Goal: Task Accomplishment & Management: Use online tool/utility

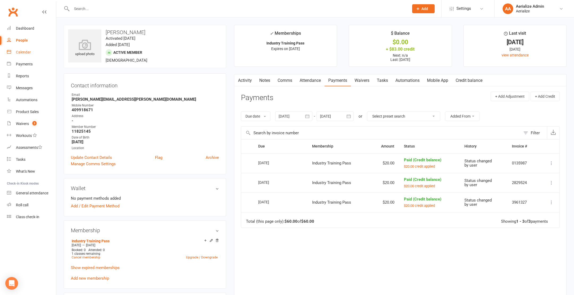
click at [22, 53] on div "Calendar" at bounding box center [23, 52] width 15 height 4
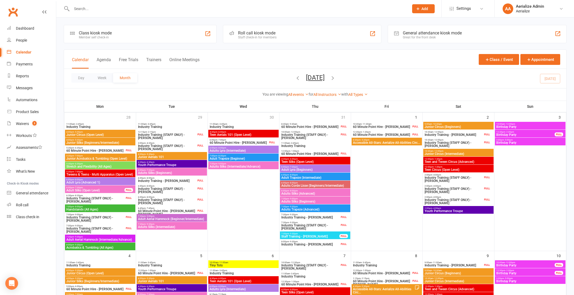
click at [426, 8] on span "Add" at bounding box center [424, 9] width 7 height 4
click at [427, 75] on link "Appointment" at bounding box center [417, 74] width 47 height 12
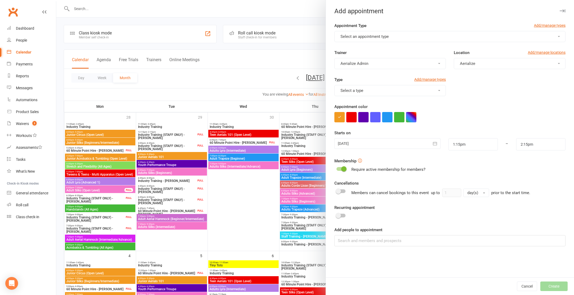
click at [398, 34] on button "Select an appointment type" at bounding box center [449, 36] width 231 height 11
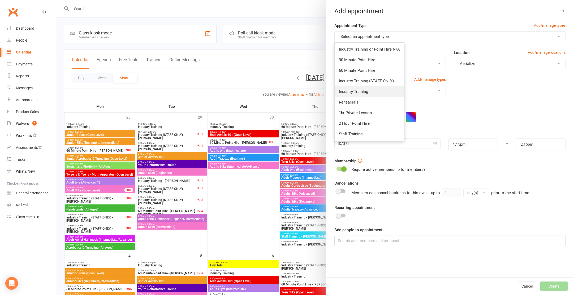
click at [369, 91] on link "Industry Training" at bounding box center [368, 91] width 69 height 11
type input "3:15pm"
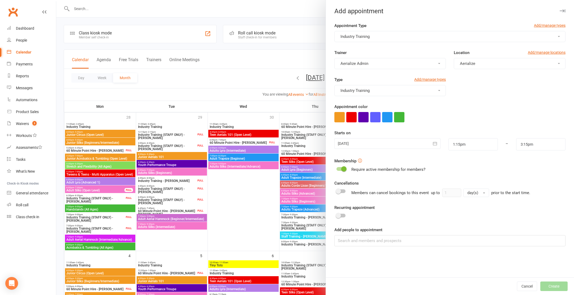
click at [384, 34] on button "Industry Training" at bounding box center [449, 36] width 231 height 11
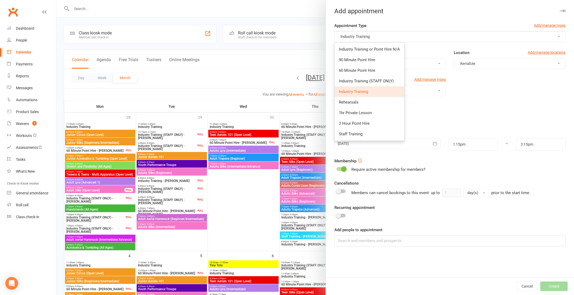
click at [400, 37] on button "Industry Training" at bounding box center [449, 36] width 231 height 11
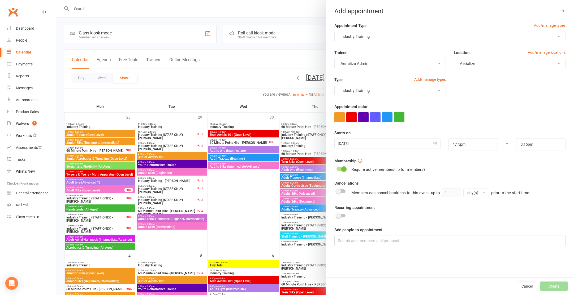
click at [381, 142] on div at bounding box center [387, 143] width 106 height 11
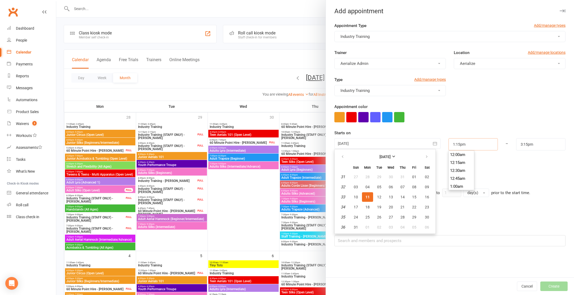
click at [467, 148] on input "1:15pm" at bounding box center [472, 144] width 49 height 12
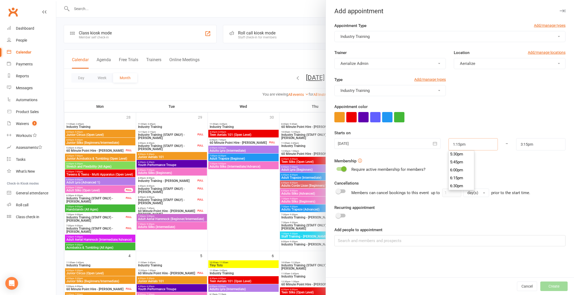
scroll to position [559, 0]
type input "6:00pm"
click at [456, 168] on li "6:00pm" at bounding box center [460, 169] width 25 height 8
click at [519, 142] on input "3:15pm" at bounding box center [540, 144] width 49 height 12
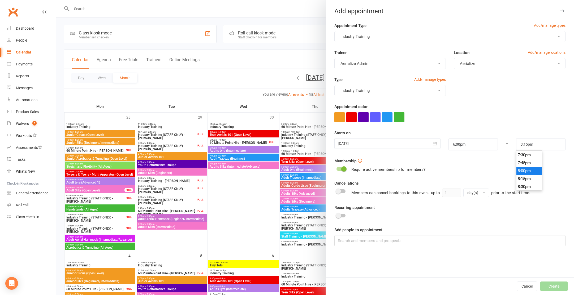
type input "8:00pm"
drag, startPoint x: 522, startPoint y: 171, endPoint x: 520, endPoint y: 171, distance: 2.7
click at [522, 171] on li "8:00pm" at bounding box center [528, 171] width 25 height 8
click at [362, 142] on div at bounding box center [387, 143] width 106 height 11
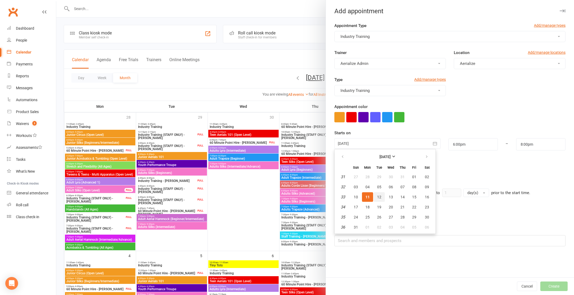
click at [378, 198] on span "12" at bounding box center [379, 197] width 4 height 4
type input "12 Aug 2025"
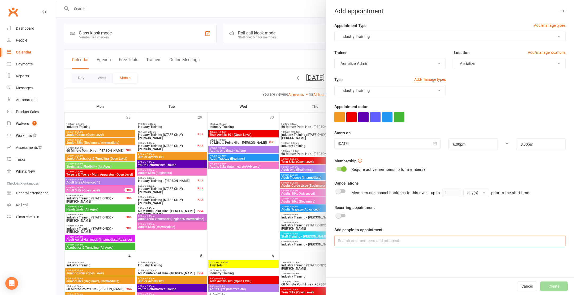
click at [373, 243] on input at bounding box center [449, 241] width 231 height 11
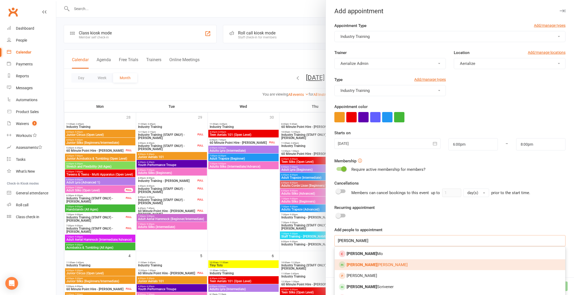
type input "laura"
click at [368, 267] on span "Laura Connell" at bounding box center [376, 265] width 61 height 5
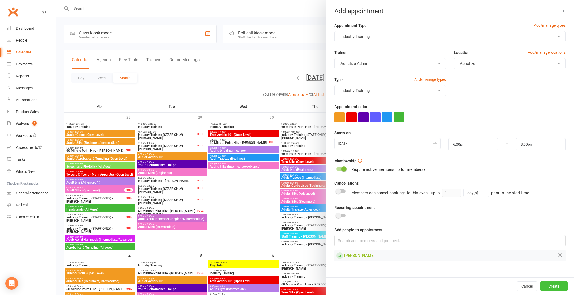
click at [555, 286] on button "Create" at bounding box center [553, 287] width 27 height 10
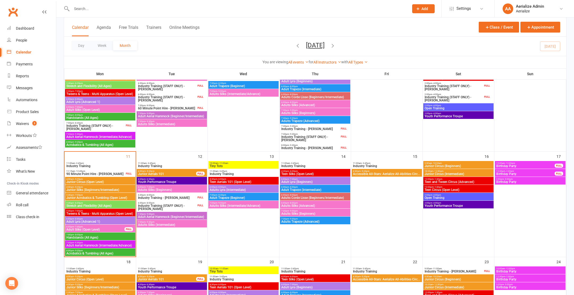
scroll to position [183, 0]
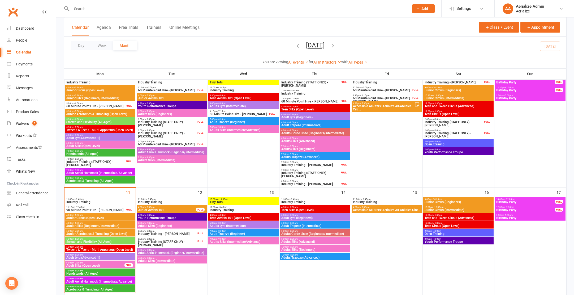
click at [88, 11] on input "text" at bounding box center [237, 8] width 335 height 7
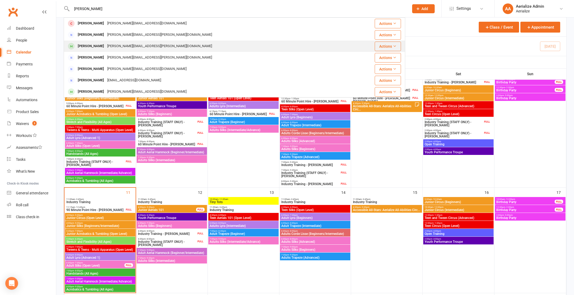
type input "Laura"
click at [98, 47] on div "Laura Connell" at bounding box center [90, 46] width 29 height 8
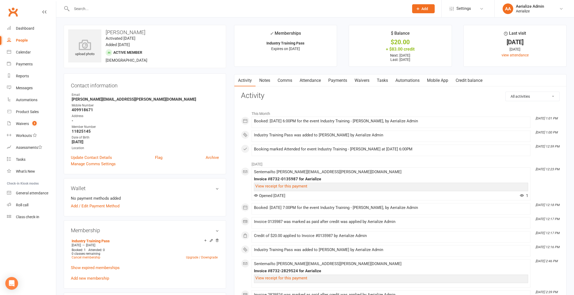
click at [342, 78] on link "Payments" at bounding box center [337, 81] width 26 height 12
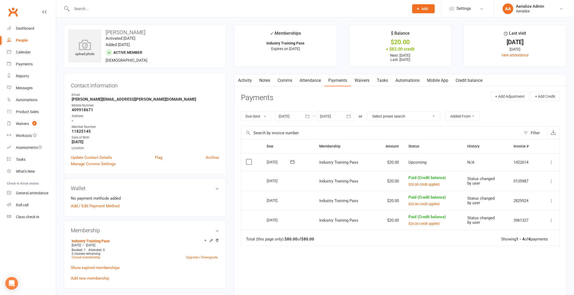
click at [552, 162] on icon at bounding box center [550, 162] width 5 height 5
click at [521, 216] on link "Apply credit" at bounding box center [528, 215] width 53 height 11
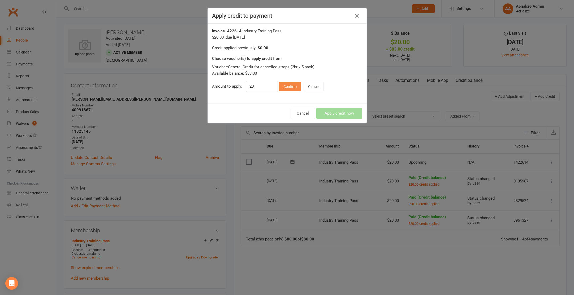
click at [289, 87] on button "Confirm" at bounding box center [290, 87] width 22 height 10
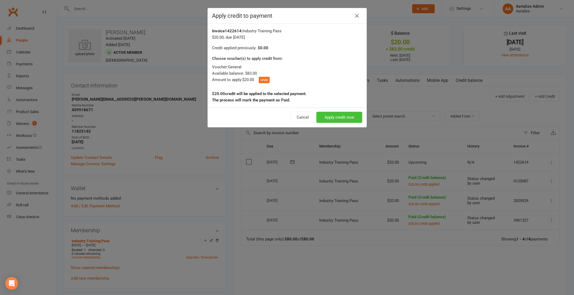
click at [334, 117] on button "Apply credit now" at bounding box center [339, 117] width 46 height 11
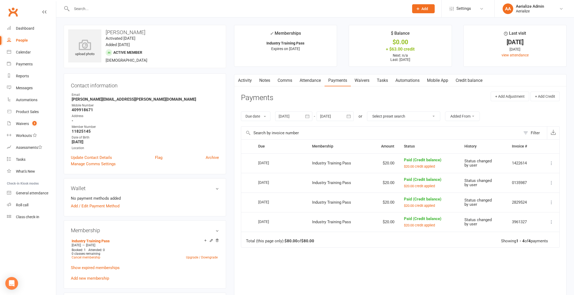
click at [105, 12] on input "text" at bounding box center [237, 8] width 335 height 7
click at [16, 126] on link "Waivers 3" at bounding box center [31, 124] width 49 height 12
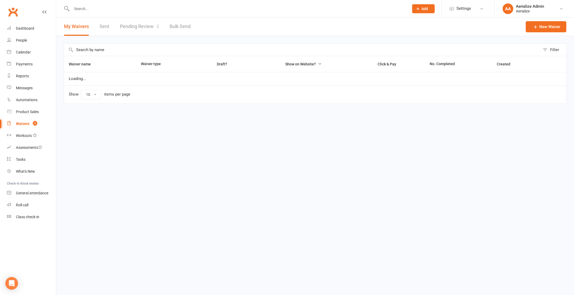
click at [138, 29] on link "Pending Review 3" at bounding box center [139, 27] width 39 height 18
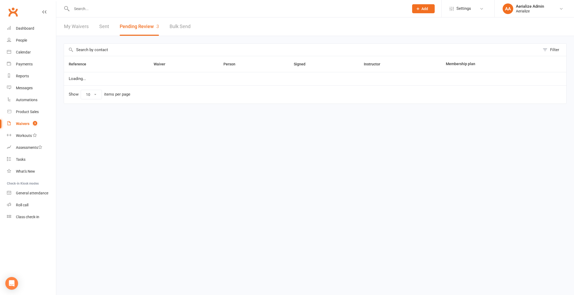
select select "100"
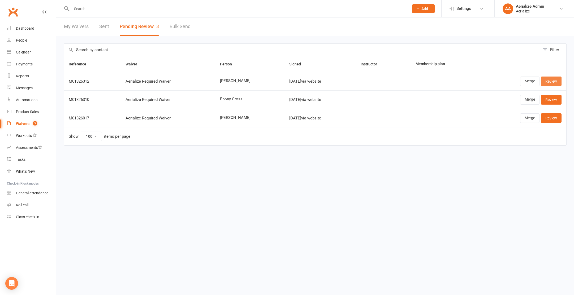
click at [551, 81] on link "Review" at bounding box center [550, 82] width 21 height 10
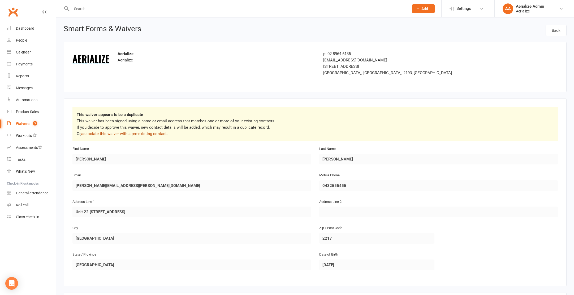
click at [150, 134] on link "associate this waiver with a pre-existing contact" at bounding box center [123, 134] width 85 height 5
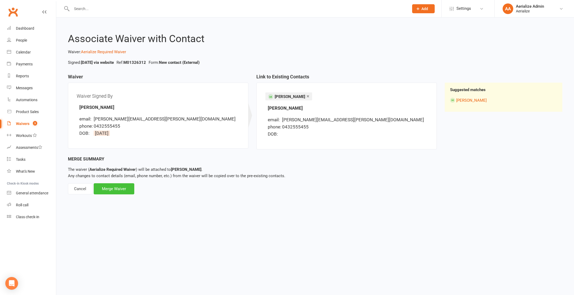
click at [125, 191] on div "Merge Waiver" at bounding box center [114, 189] width 41 height 11
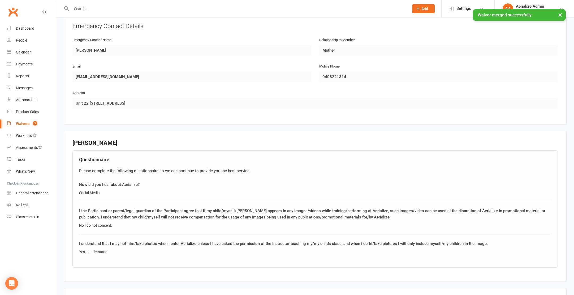
scroll to position [334, 0]
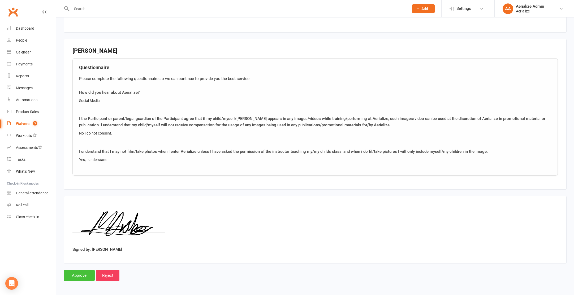
click at [82, 276] on input "Approve" at bounding box center [79, 275] width 31 height 11
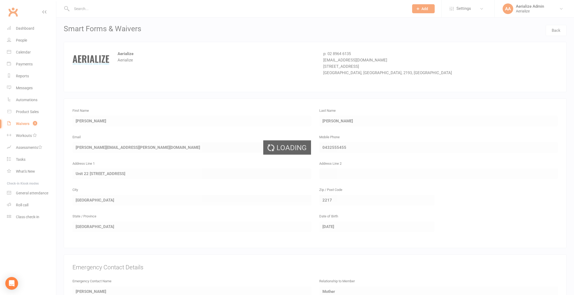
select select "100"
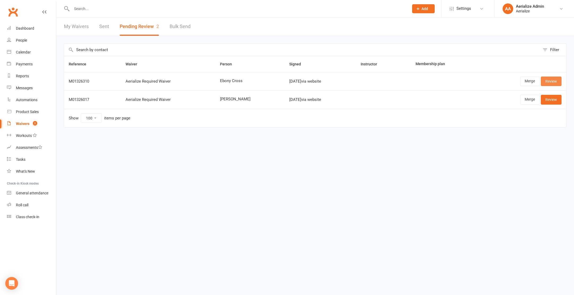
click at [550, 79] on link "Review" at bounding box center [550, 82] width 21 height 10
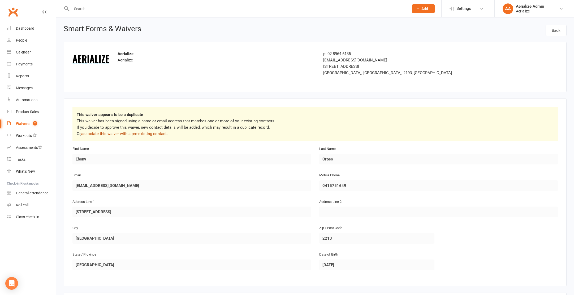
click at [117, 134] on link "associate this waiver with a pre-existing contact" at bounding box center [123, 134] width 85 height 5
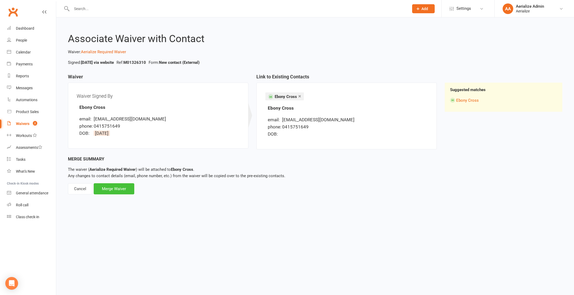
click at [113, 188] on div "Merge Waiver" at bounding box center [114, 189] width 41 height 11
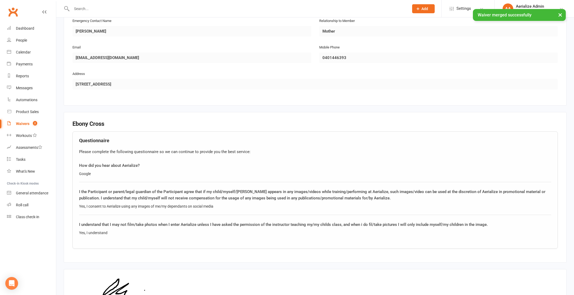
scroll to position [334, 0]
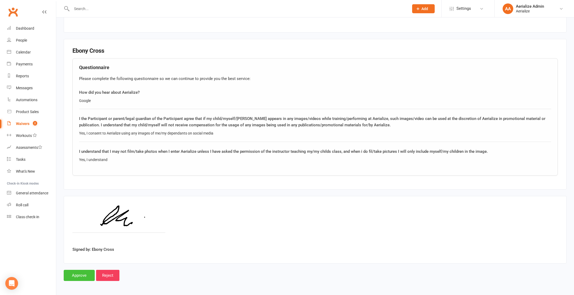
click at [86, 276] on input "Approve" at bounding box center [79, 275] width 31 height 11
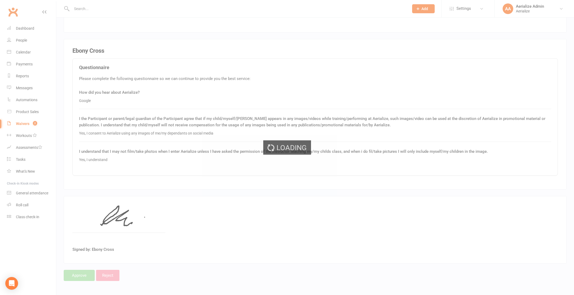
select select "100"
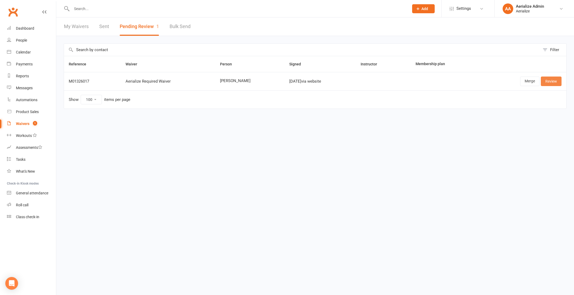
click at [555, 82] on link "Review" at bounding box center [550, 82] width 21 height 10
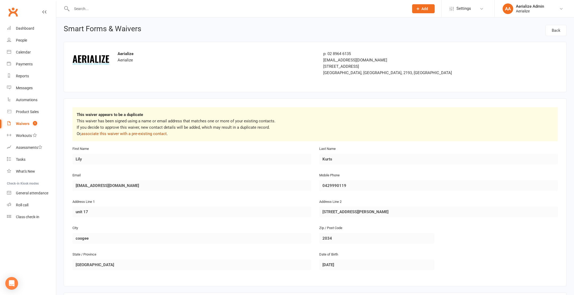
click at [114, 133] on link "associate this waiver with a pre-existing contact" at bounding box center [123, 134] width 85 height 5
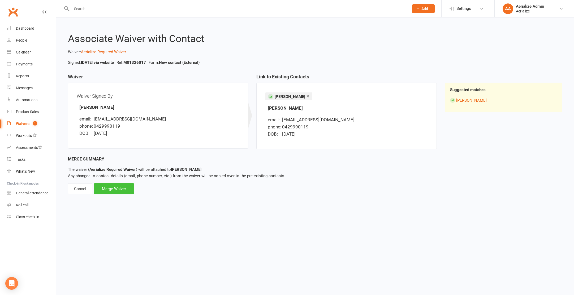
click at [111, 189] on div "Merge Waiver" at bounding box center [114, 189] width 41 height 11
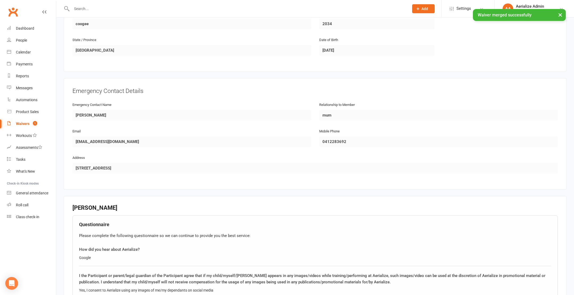
scroll to position [334, 0]
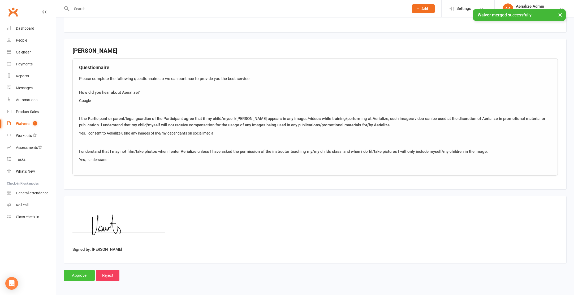
click at [82, 272] on input "Approve" at bounding box center [79, 275] width 31 height 11
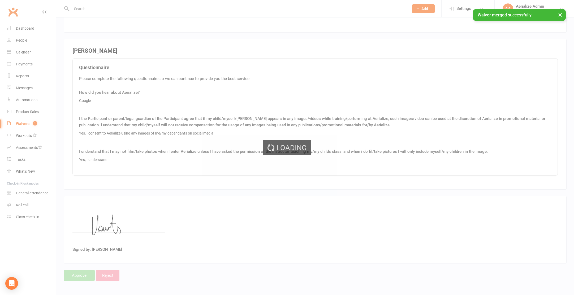
select select "100"
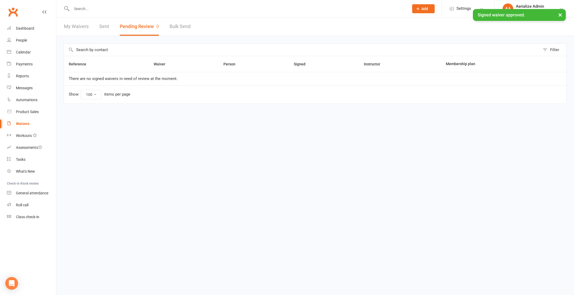
click at [91, 8] on input "text" at bounding box center [237, 8] width 335 height 7
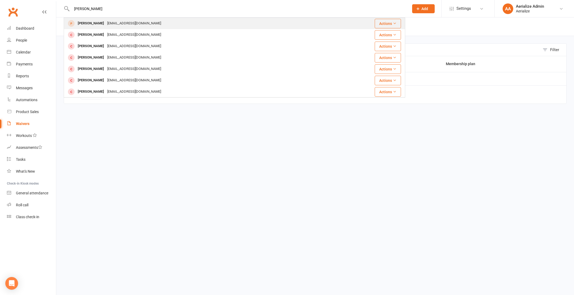
type input "olivia P"
click at [117, 22] on div "Rosetta.p@outlook.com" at bounding box center [134, 24] width 57 height 8
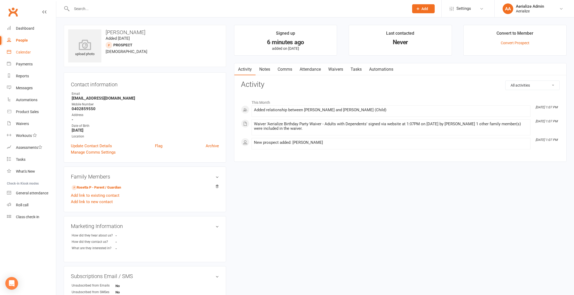
click at [32, 52] on link "Calendar" at bounding box center [31, 52] width 49 height 12
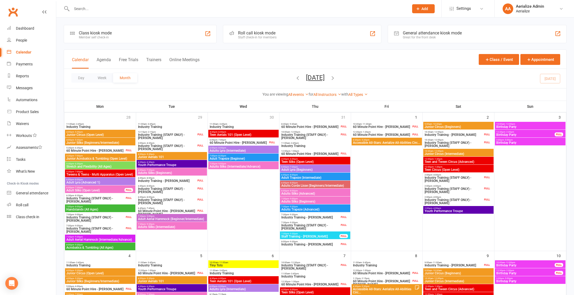
click at [295, 78] on icon "button" at bounding box center [298, 78] width 6 height 6
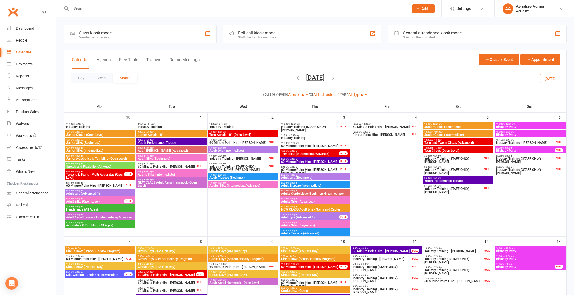
click at [289, 78] on div "Day Week Month July 2025 August 2025 Sun Mon Tue Wed Thu Fri Sat 27 28 29 30 31…" at bounding box center [315, 78] width 502 height 19
click at [295, 77] on icon "button" at bounding box center [298, 78] width 6 height 6
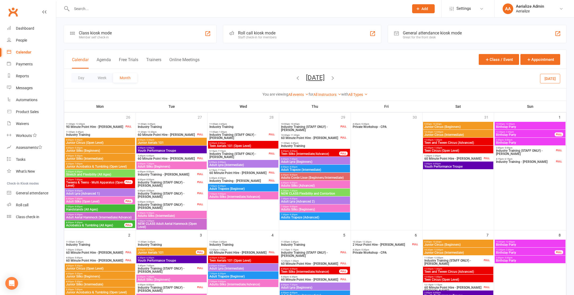
click at [295, 77] on icon "button" at bounding box center [298, 78] width 6 height 6
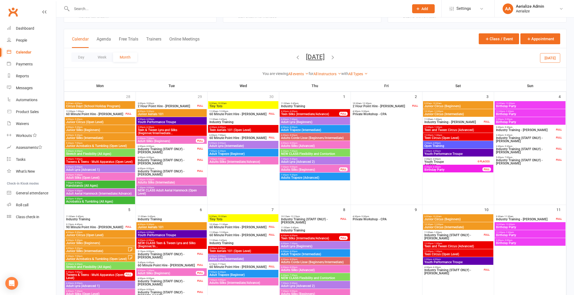
scroll to position [36, 0]
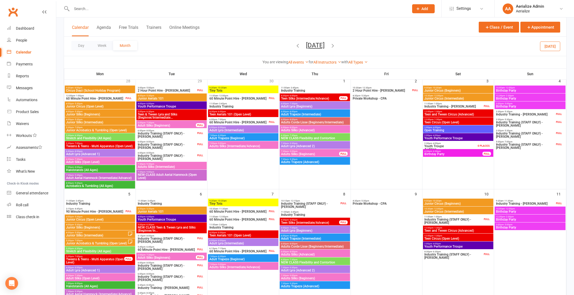
click at [295, 44] on icon "button" at bounding box center [298, 46] width 6 height 6
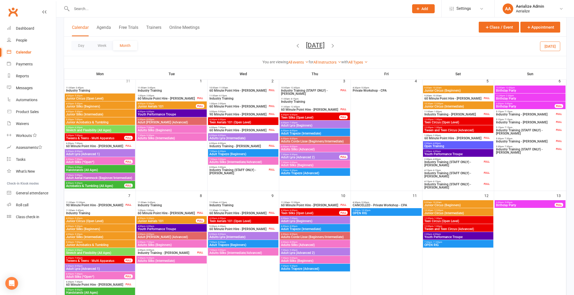
click at [295, 45] on icon "button" at bounding box center [298, 46] width 6 height 6
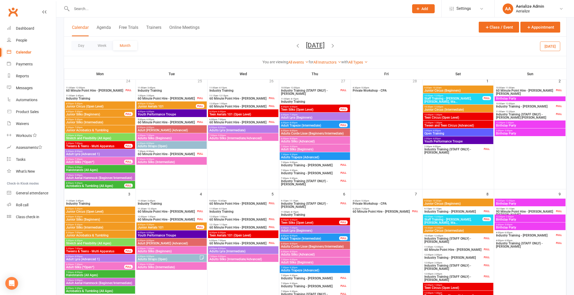
click at [167, 145] on span "Adults Straps (Open)" at bounding box center [171, 146] width 68 height 3
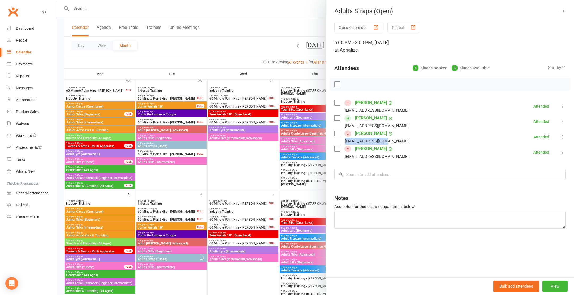
drag, startPoint x: 386, startPoint y: 141, endPoint x: 342, endPoint y: 142, distance: 43.8
click at [342, 142] on div "tmaytom@hotmail.com" at bounding box center [372, 141] width 76 height 7
copy div "tmaytom@hotmail.com"
click at [231, 56] on div at bounding box center [314, 147] width 517 height 295
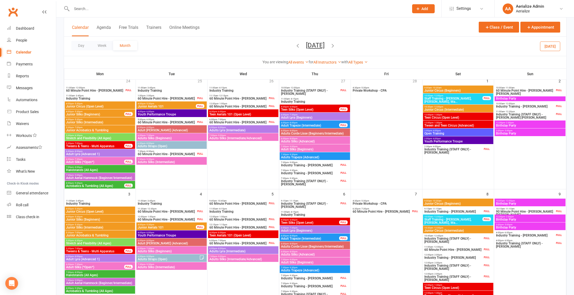
click at [151, 260] on span "Adults Straps (Open)" at bounding box center [168, 259] width 62 height 3
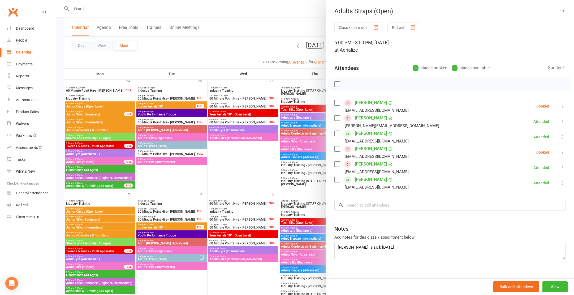
click at [80, 7] on div at bounding box center [314, 147] width 517 height 295
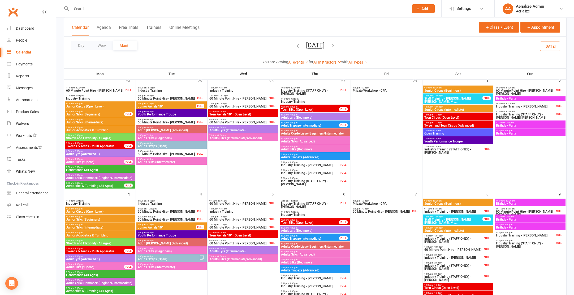
click at [81, 9] on input "text" at bounding box center [237, 8] width 335 height 7
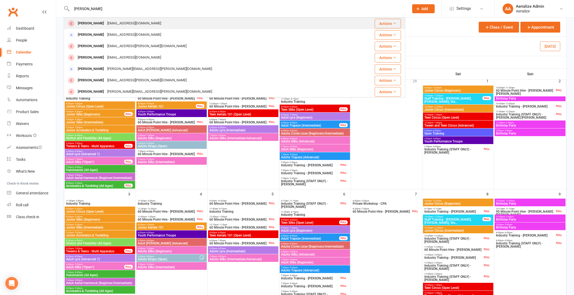
type input "tony"
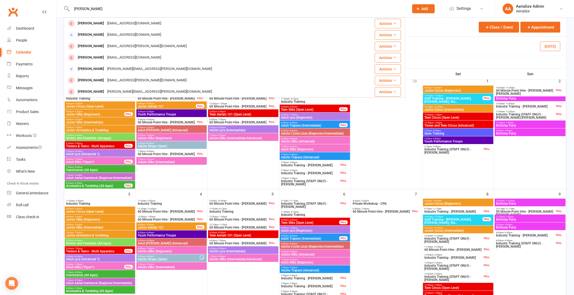
click at [90, 27] on div "Tony Maytom" at bounding box center [90, 24] width 29 height 8
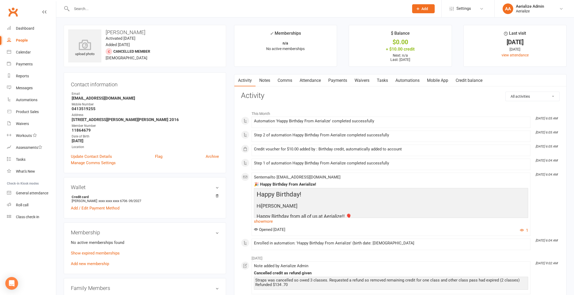
click at [86, 10] on input "text" at bounding box center [237, 8] width 335 height 7
click at [23, 54] on div "Calendar" at bounding box center [23, 52] width 15 height 4
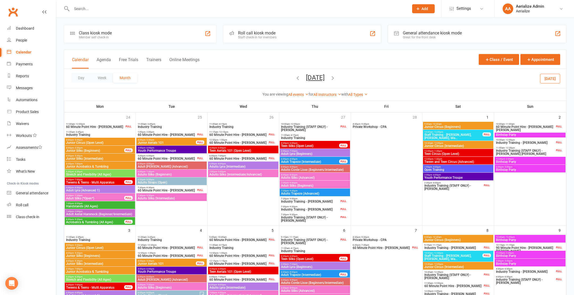
click at [335, 77] on icon "button" at bounding box center [333, 78] width 6 height 6
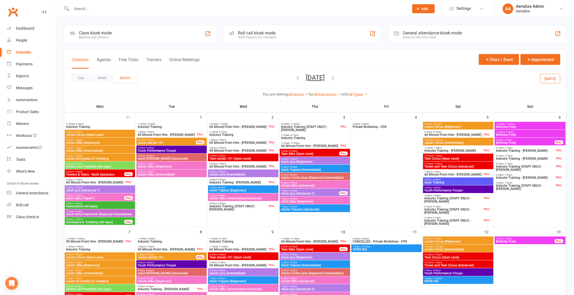
click at [85, 7] on input "text" at bounding box center [237, 8] width 335 height 7
click at [295, 75] on icon "button" at bounding box center [298, 78] width 6 height 6
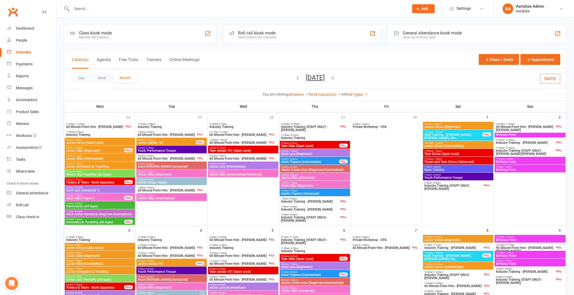
click at [295, 77] on icon "button" at bounding box center [298, 78] width 6 height 6
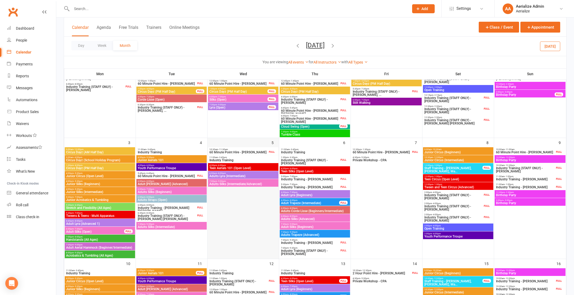
scroll to position [64, 0]
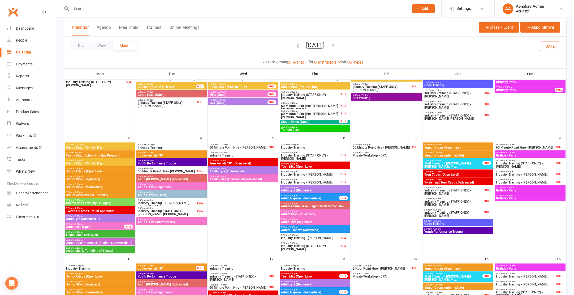
click at [157, 195] on span "Adults Straps (Open)" at bounding box center [171, 195] width 68 height 3
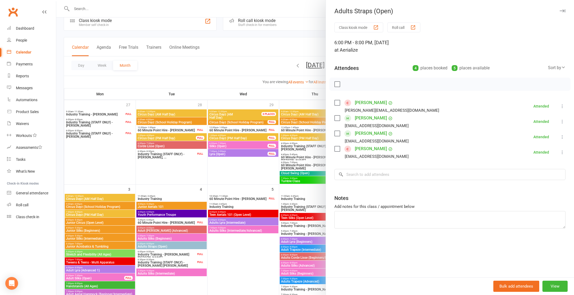
scroll to position [0, 0]
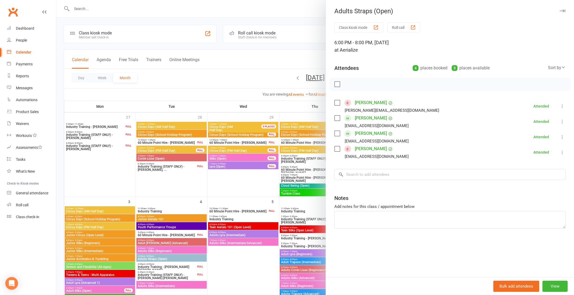
click at [286, 78] on div at bounding box center [314, 147] width 517 height 295
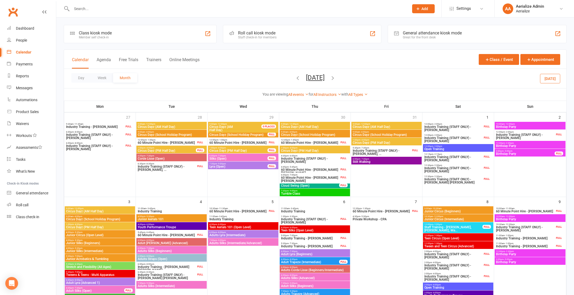
click at [295, 78] on icon "button" at bounding box center [298, 78] width 6 height 6
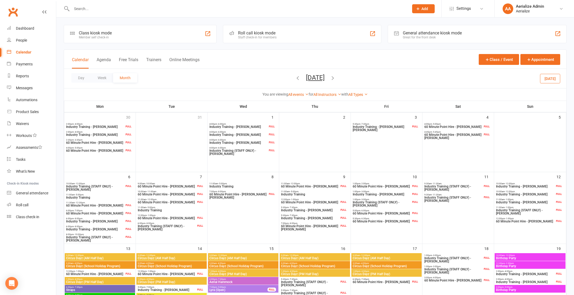
click at [295, 78] on icon "button" at bounding box center [298, 78] width 6 height 6
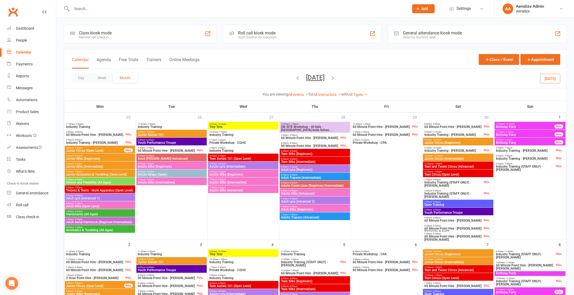
click at [168, 173] on span "6:00pm - 8:00pm" at bounding box center [171, 172] width 68 height 2
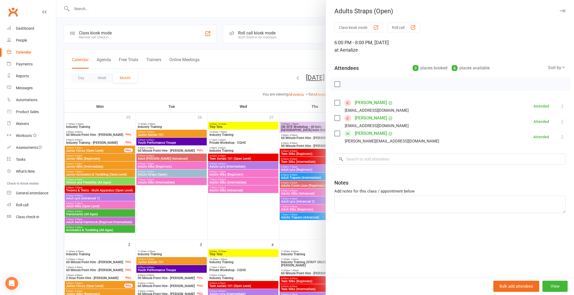
click at [77, 9] on div at bounding box center [314, 147] width 517 height 295
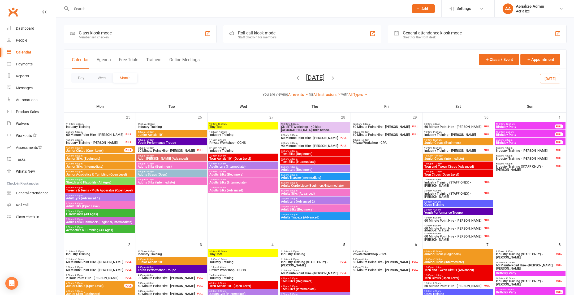
click at [76, 10] on input "text" at bounding box center [237, 8] width 335 height 7
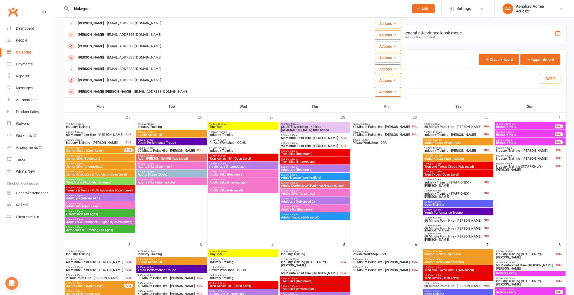
type input "blakegran"
drag, startPoint x: 98, startPoint y: 8, endPoint x: 70, endPoint y: 7, distance: 27.9
click at [71, 6] on input "blakegran" at bounding box center [237, 8] width 335 height 7
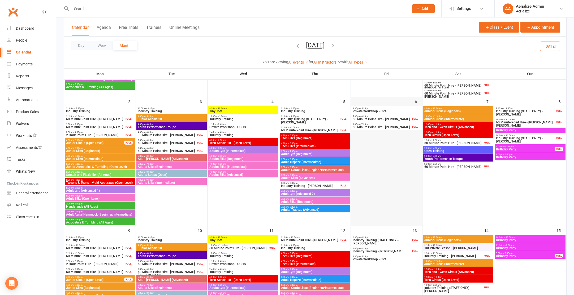
scroll to position [287, 0]
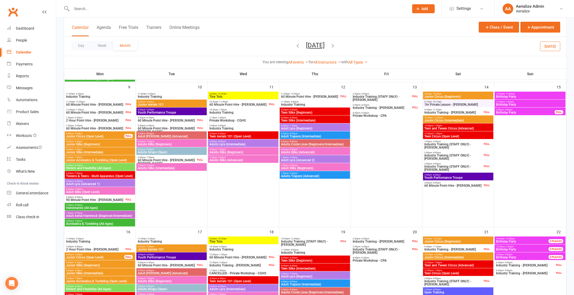
click at [335, 45] on icon "button" at bounding box center [333, 46] width 6 height 6
click at [0, 0] on div "Loading" at bounding box center [0, 0] width 0 height 0
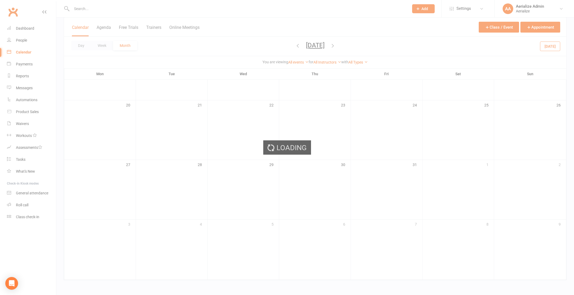
click at [345, 45] on div "Loading" at bounding box center [287, 147] width 574 height 295
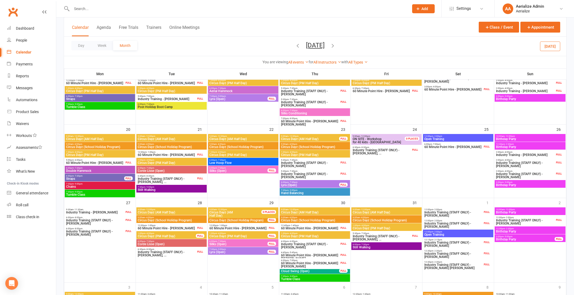
click at [335, 45] on icon "button" at bounding box center [333, 46] width 6 height 6
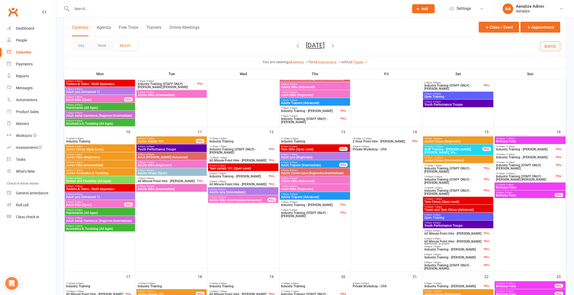
click at [335, 45] on icon "button" at bounding box center [333, 46] width 6 height 6
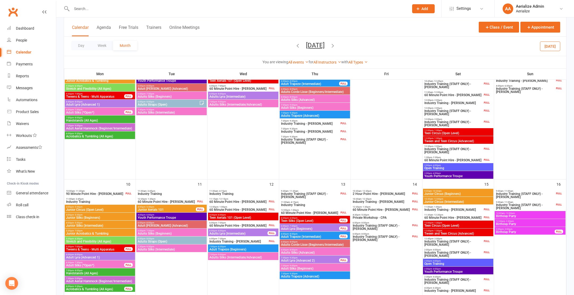
click at [335, 45] on icon "button" at bounding box center [333, 46] width 6 height 6
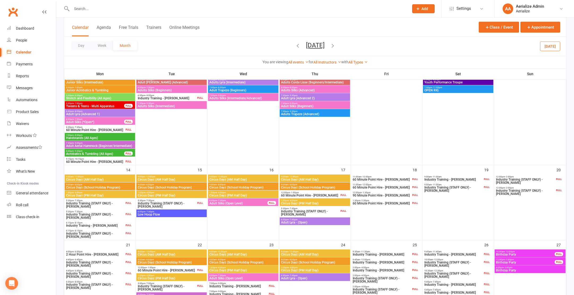
click at [335, 45] on icon "button" at bounding box center [333, 46] width 6 height 6
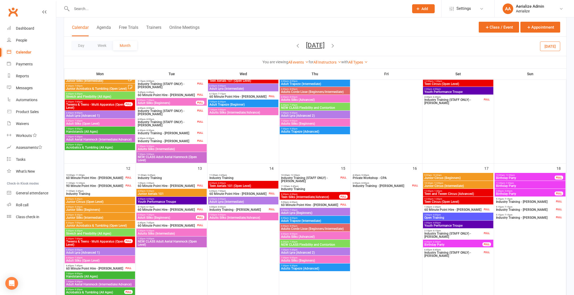
click at [335, 45] on icon "button" at bounding box center [333, 46] width 6 height 6
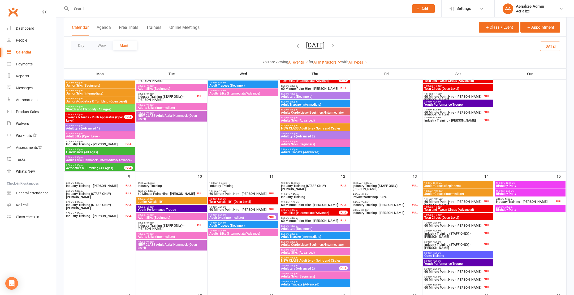
click at [335, 45] on icon "button" at bounding box center [333, 46] width 6 height 6
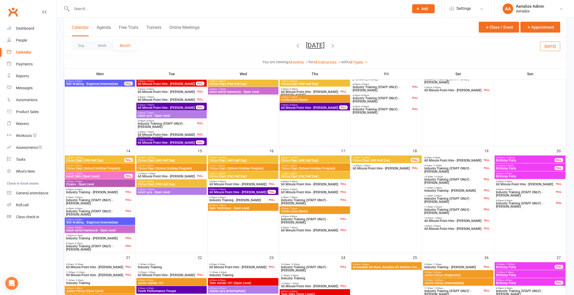
click at [335, 45] on icon "button" at bounding box center [333, 46] width 6 height 6
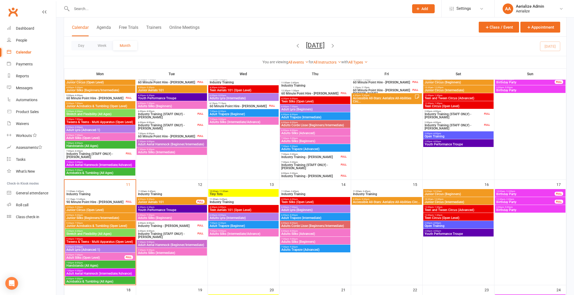
click at [95, 193] on span "Industry Training" at bounding box center [100, 194] width 68 height 3
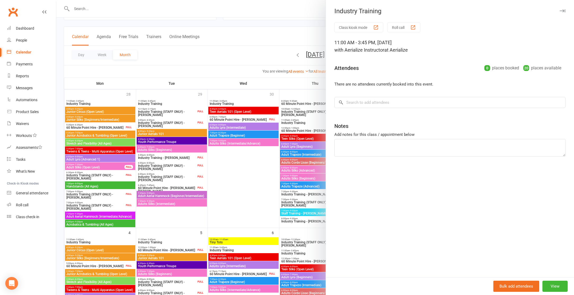
scroll to position [0, 0]
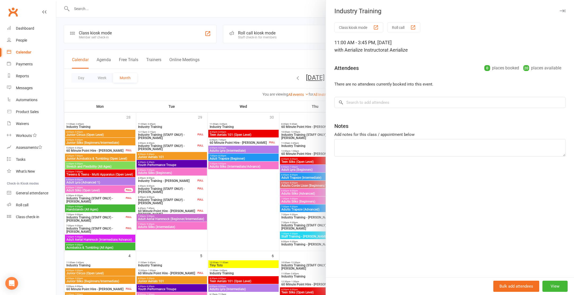
click at [85, 8] on div at bounding box center [314, 147] width 517 height 295
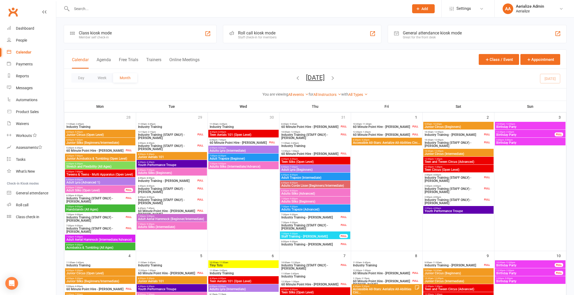
click at [84, 10] on input "text" at bounding box center [237, 8] width 335 height 7
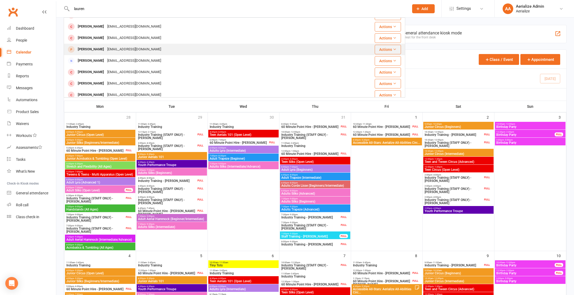
scroll to position [82, 0]
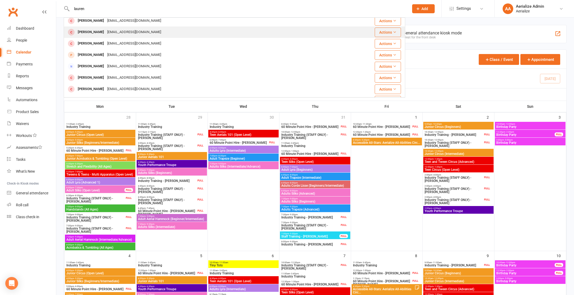
type input "lauren"
click at [109, 35] on div "lauren.brereton19@gmail.com" at bounding box center [134, 32] width 57 height 8
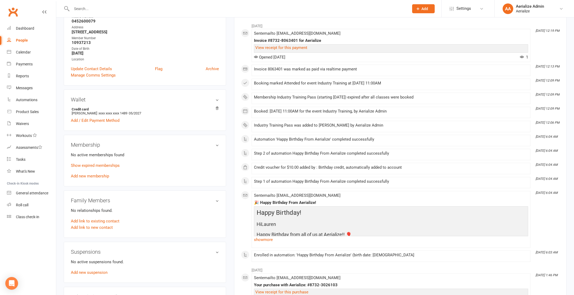
scroll to position [88, 0]
click at [93, 176] on link "Add new membership" at bounding box center [90, 176] width 38 height 5
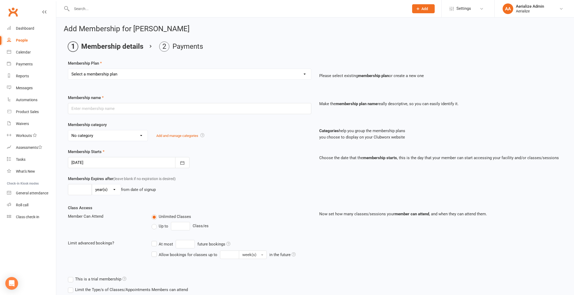
click at [145, 74] on select "Select a membership plan Create new Membership Plan Tiny Tots DROP IN Tiny Tots…" at bounding box center [189, 74] width 243 height 11
click at [167, 74] on select "Select a membership plan Create new Membership Plan Tiny Tots DROP IN Tiny Tots…" at bounding box center [189, 74] width 243 height 11
select select "15"
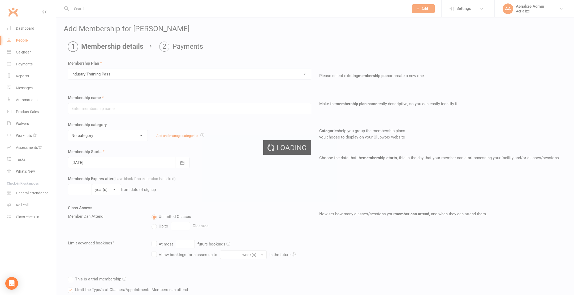
type input "Industry Training Pass"
select select "5"
type input "14"
select select "0"
type input "1"
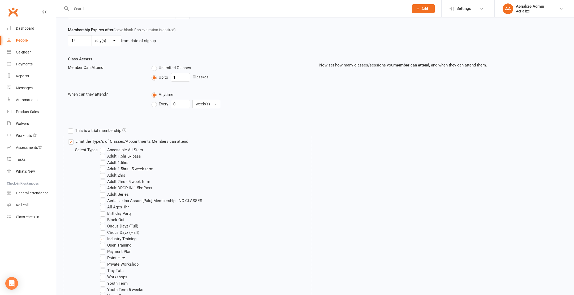
scroll to position [241, 0]
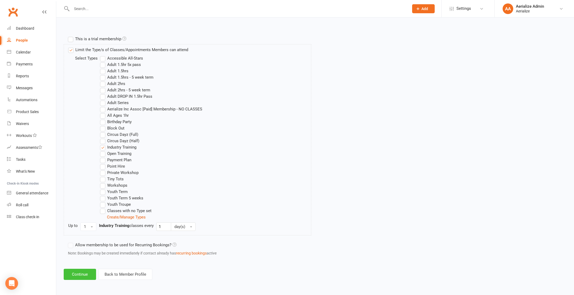
click at [82, 275] on button "Continue" at bounding box center [80, 274] width 32 height 11
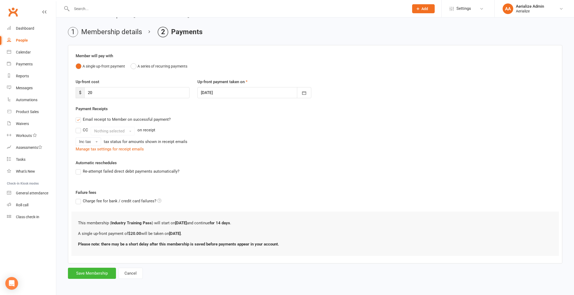
scroll to position [0, 0]
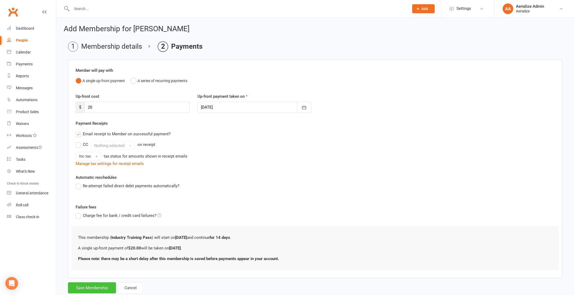
click at [93, 288] on button "Save Membership" at bounding box center [92, 288] width 48 height 11
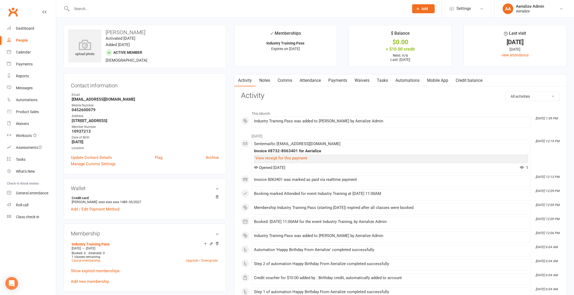
click at [332, 79] on link "Payments" at bounding box center [337, 81] width 26 height 12
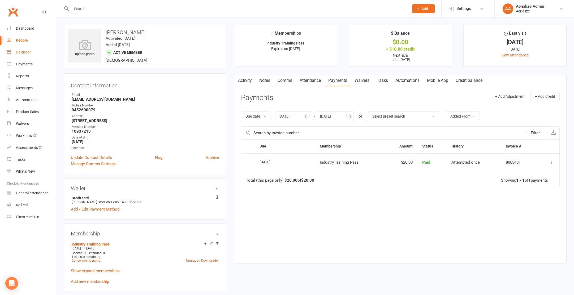
click at [19, 52] on div "Calendar" at bounding box center [23, 52] width 15 height 4
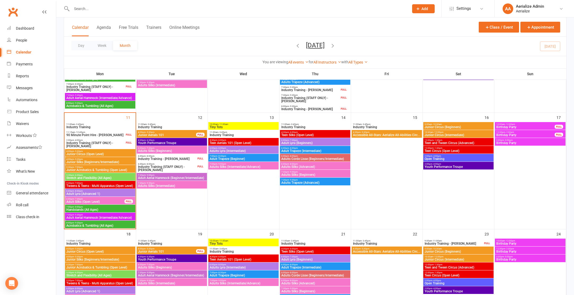
scroll to position [254, 0]
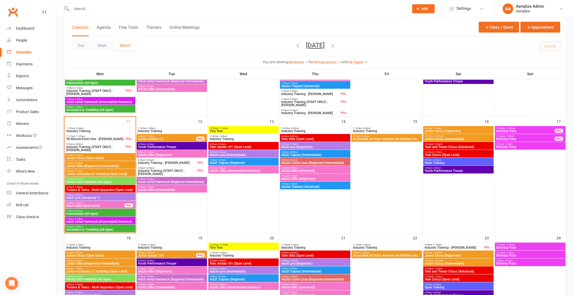
click at [85, 132] on span "Industry Training" at bounding box center [100, 131] width 68 height 3
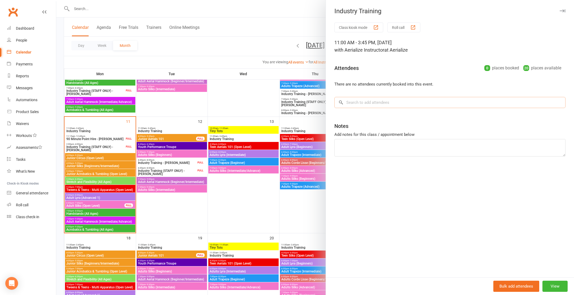
click at [372, 103] on input "search" at bounding box center [449, 102] width 231 height 11
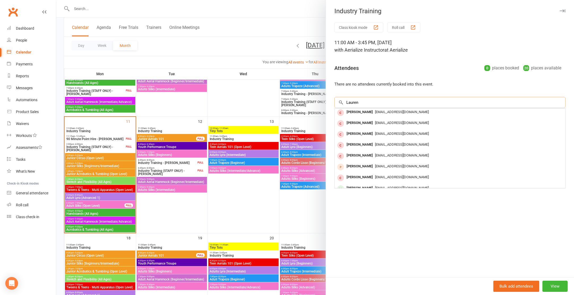
scroll to position [29, 0]
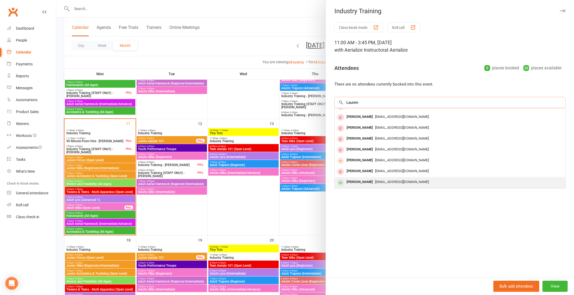
type input "Lauren"
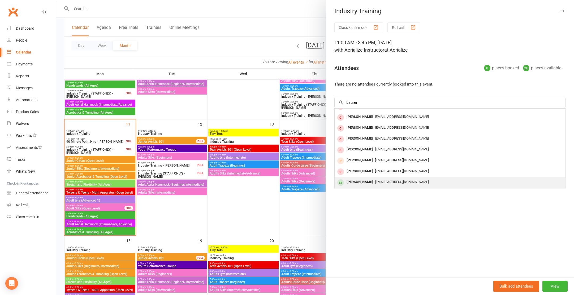
click at [381, 181] on span "lauren.brereton19@gmail.com" at bounding box center [402, 182] width 54 height 4
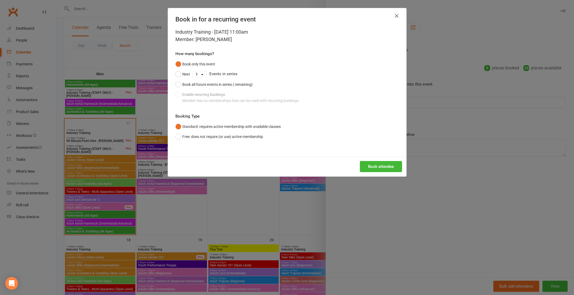
scroll to position [253, 0]
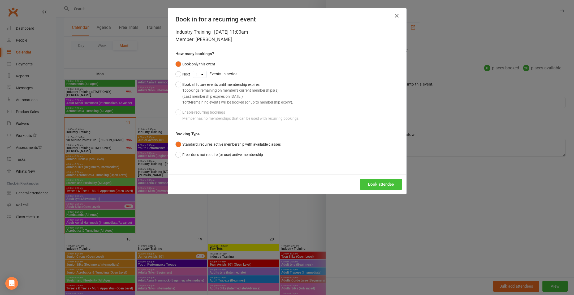
click at [380, 183] on button "Book attendee" at bounding box center [381, 184] width 42 height 11
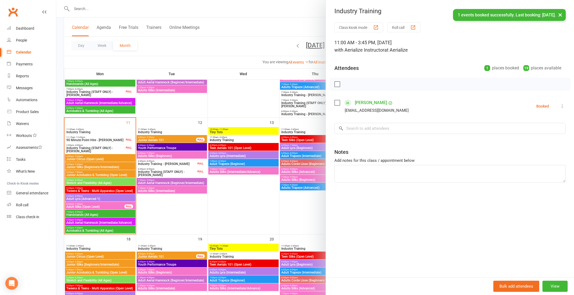
click at [336, 103] on label at bounding box center [336, 102] width 5 height 5
click at [350, 87] on icon "button" at bounding box center [349, 84] width 6 height 6
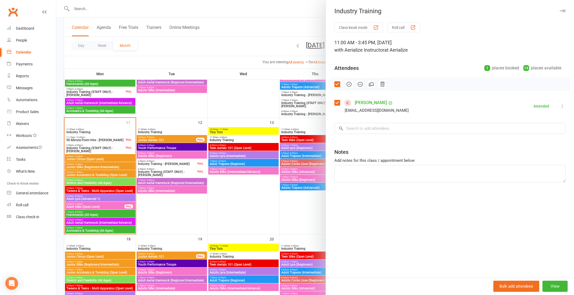
click at [97, 137] on div at bounding box center [314, 147] width 517 height 295
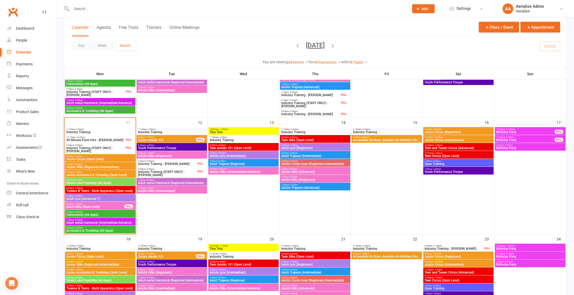
click at [92, 147] on span "Industry Training (STAFF ONLY) - Tiana Musico" at bounding box center [95, 150] width 59 height 6
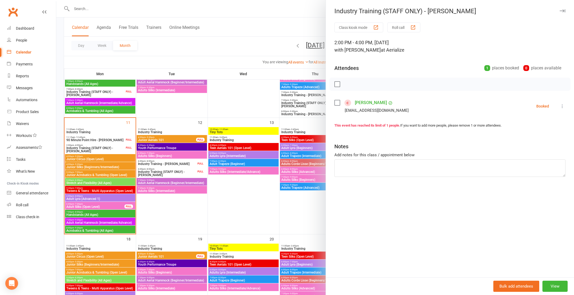
click at [336, 103] on label at bounding box center [336, 102] width 5 height 5
click at [350, 84] on icon "button" at bounding box center [349, 84] width 6 height 6
click at [92, 141] on div at bounding box center [314, 147] width 517 height 295
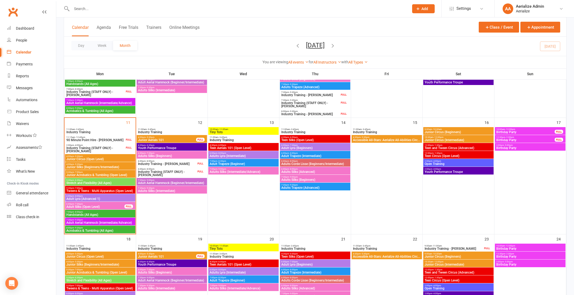
click at [92, 141] on span "90 Minute Point Hire - Helen Lette" at bounding box center [95, 140] width 59 height 3
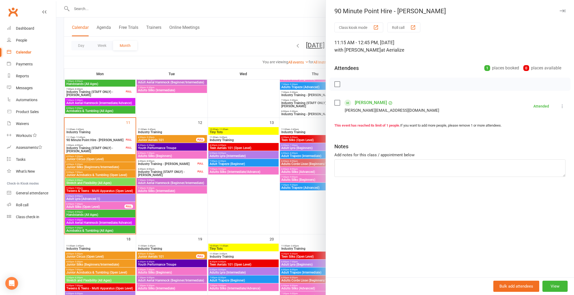
click at [337, 101] on label at bounding box center [336, 102] width 5 height 5
click at [348, 84] on icon "button" at bounding box center [349, 84] width 6 height 6
click at [180, 41] on div at bounding box center [314, 147] width 517 height 295
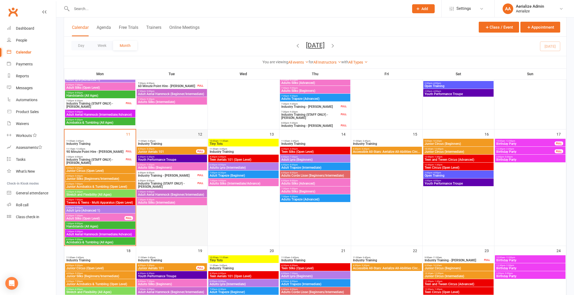
scroll to position [269, 0]
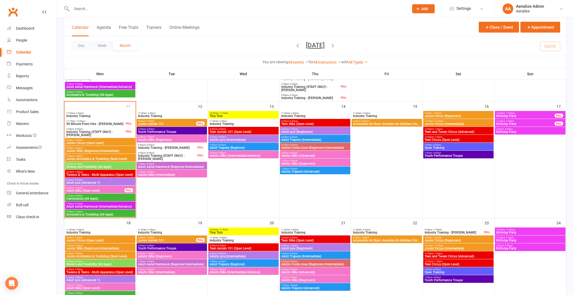
click at [86, 7] on input "text" at bounding box center [237, 8] width 335 height 7
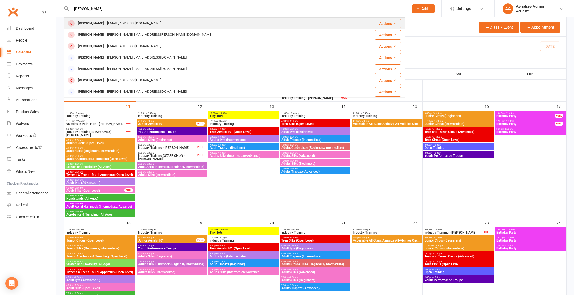
type input "kat champion"
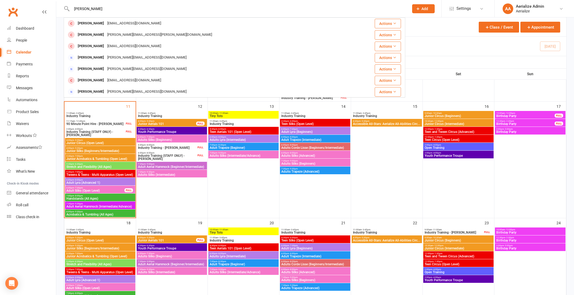
click at [111, 27] on div "Kat Champion katchampion01@hotmail.com" at bounding box center [209, 23] width 290 height 11
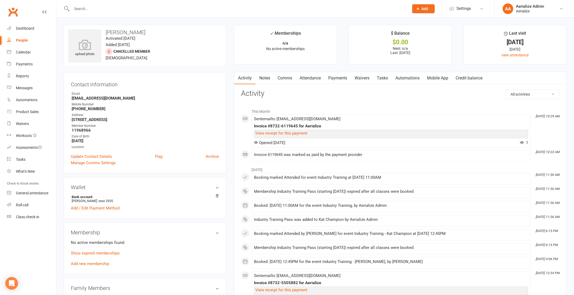
click at [88, 263] on link "Add new membership" at bounding box center [90, 264] width 38 height 5
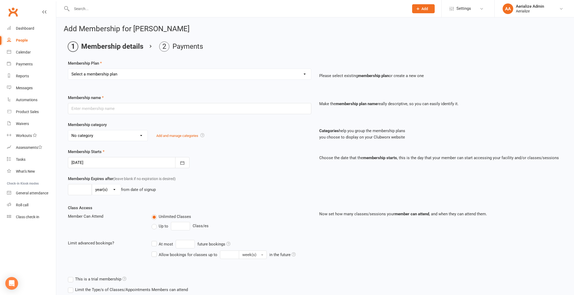
click at [297, 76] on select "Select a membership plan Create new Membership Plan Tiny Tots DROP IN Tiny Tots…" at bounding box center [189, 74] width 243 height 11
select select "15"
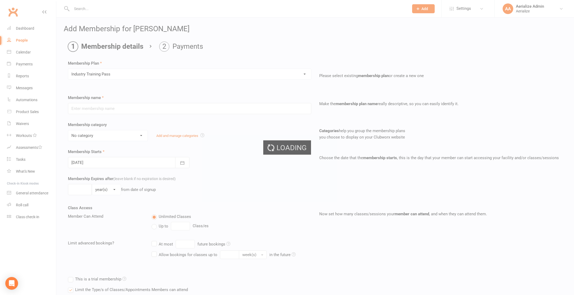
type input "Industry Training Pass"
select select "5"
type input "14"
select select "0"
type input "1"
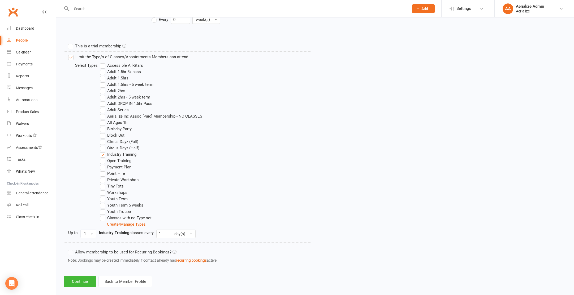
scroll to position [241, 0]
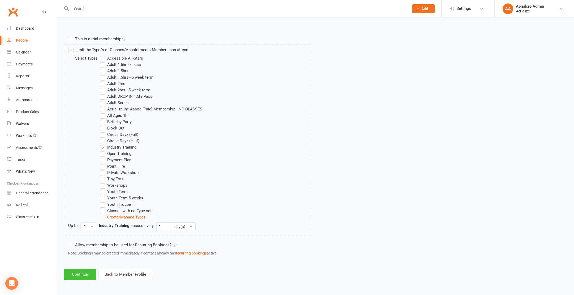
click at [75, 273] on button "Continue" at bounding box center [80, 274] width 32 height 11
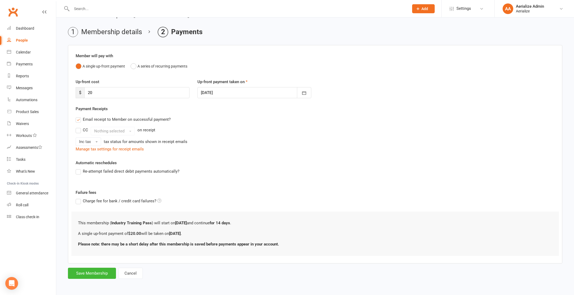
scroll to position [0, 0]
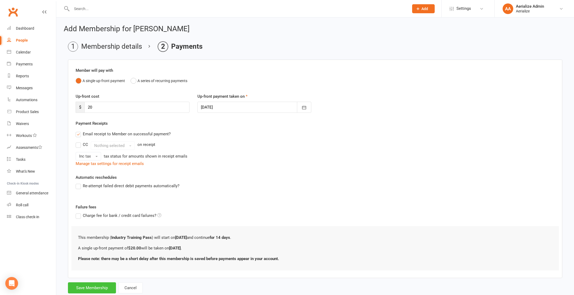
click at [96, 289] on button "Save Membership" at bounding box center [92, 288] width 48 height 11
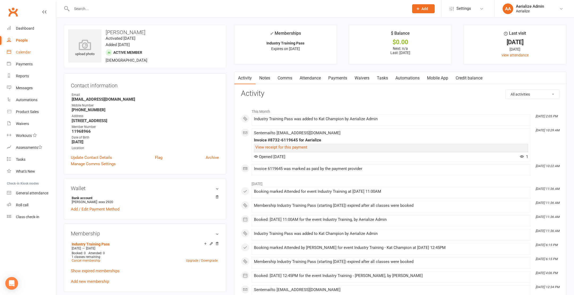
click at [27, 54] on div "Calendar" at bounding box center [23, 52] width 15 height 4
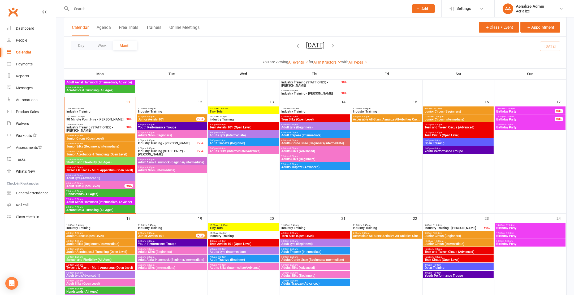
scroll to position [274, 0]
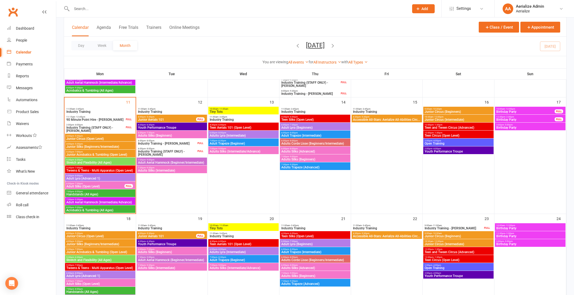
click at [86, 113] on span "Industry Training" at bounding box center [100, 111] width 68 height 3
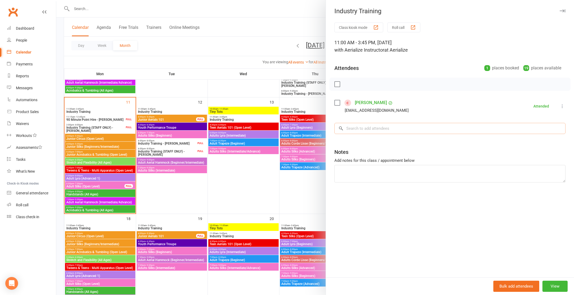
click at [359, 128] on input "search" at bounding box center [449, 128] width 231 height 11
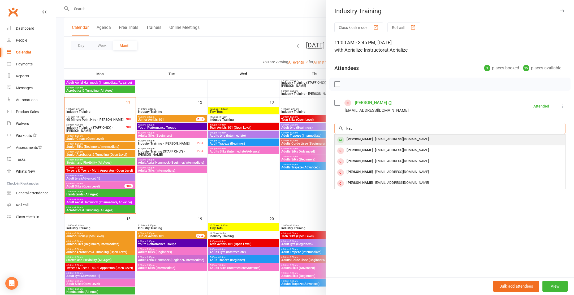
type input "kat"
click at [361, 142] on div "Kat Champion" at bounding box center [359, 140] width 30 height 8
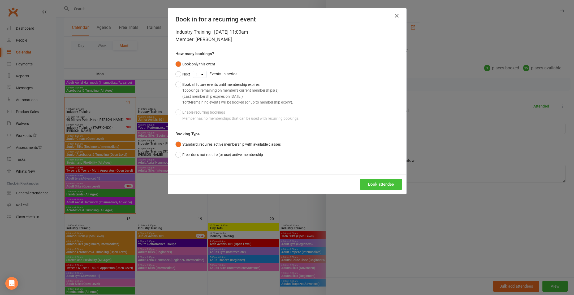
click at [383, 181] on button "Book attendee" at bounding box center [381, 184] width 42 height 11
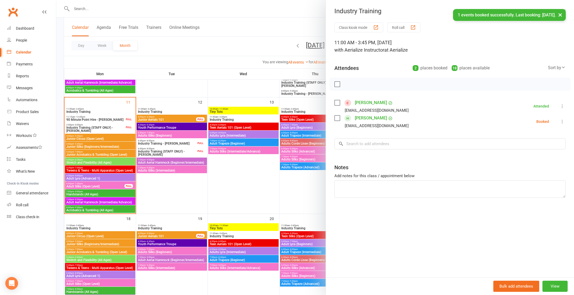
click at [336, 118] on label at bounding box center [336, 118] width 5 height 5
click at [336, 102] on label at bounding box center [336, 102] width 5 height 5
click at [348, 85] on icon "button" at bounding box center [349, 84] width 6 height 6
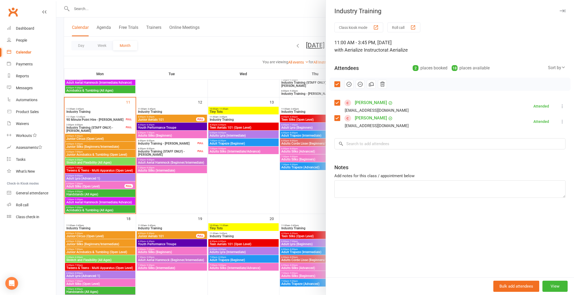
click at [215, 43] on div at bounding box center [314, 147] width 517 height 295
